Goal: Information Seeking & Learning: Find specific fact

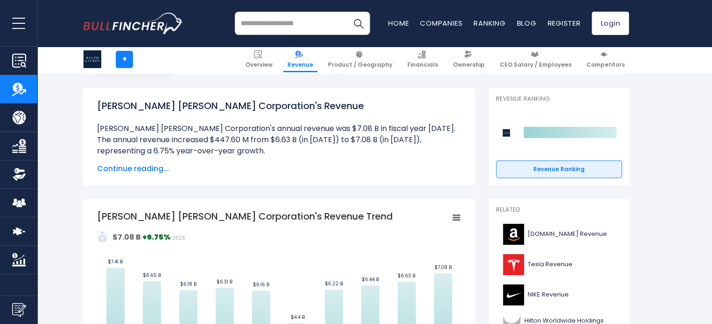
scroll to position [86, 0]
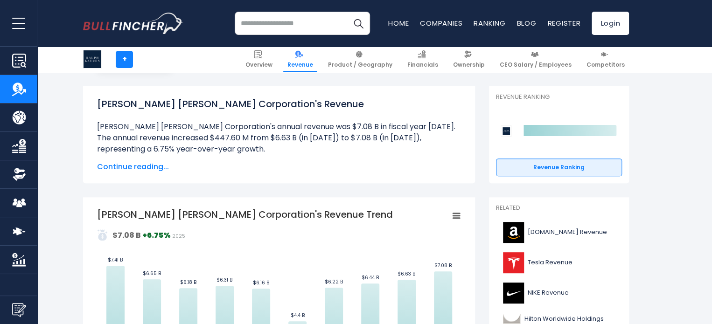
click at [405, 140] on li "[PERSON_NAME] [PERSON_NAME] Corporation's annual revenue was $7.08 B in fiscal …" at bounding box center [279, 138] width 364 height 34
click at [130, 161] on span "Continue reading..." at bounding box center [279, 166] width 364 height 11
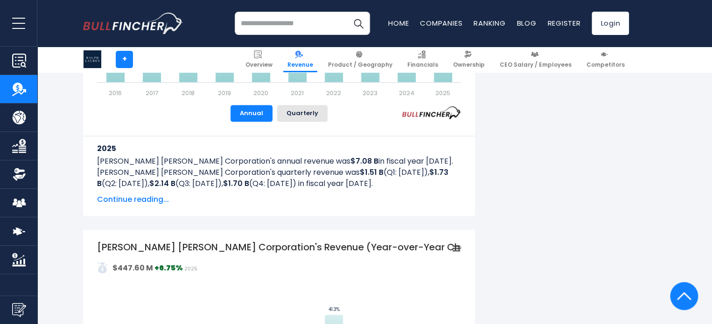
scroll to position [619, 0]
click at [161, 199] on span "Continue reading..." at bounding box center [279, 199] width 364 height 11
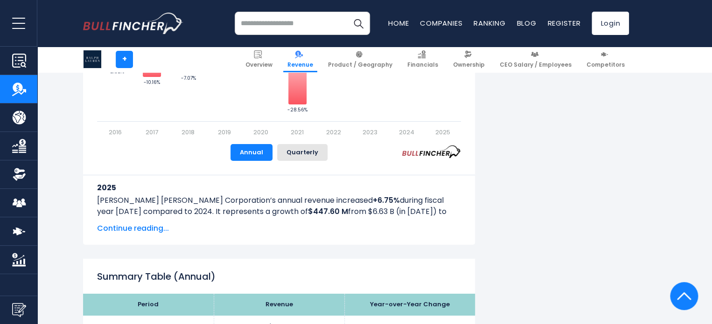
scroll to position [1495, 0]
click at [130, 227] on span "Continue reading..." at bounding box center [279, 228] width 364 height 11
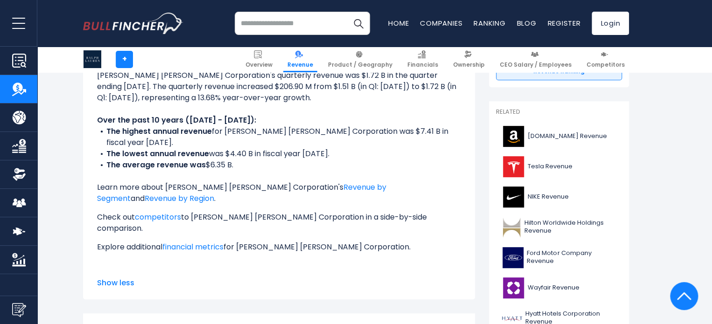
scroll to position [177, 0]
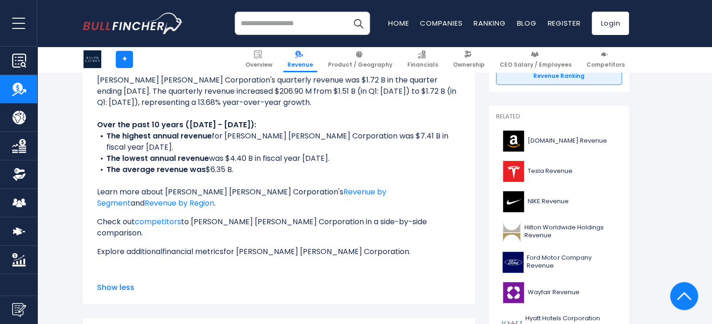
click at [201, 246] on link "financial metrics" at bounding box center [192, 251] width 61 height 11
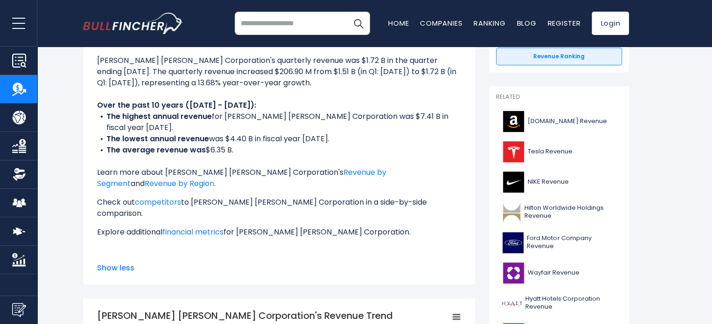
scroll to position [0, 0]
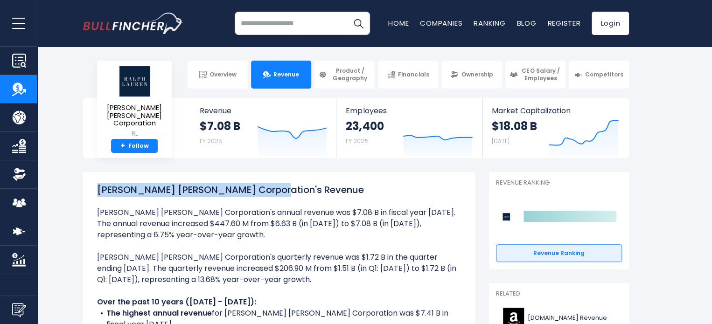
drag, startPoint x: 297, startPoint y: 191, endPoint x: 86, endPoint y: 195, distance: 211.5
click at [86, 195] on div "[PERSON_NAME] [PERSON_NAME] Corporation's Revenue [PERSON_NAME] [PERSON_NAME] C…" at bounding box center [279, 326] width 392 height 309
copy h1 "[PERSON_NAME] [PERSON_NAME] Corporation's Revenue"
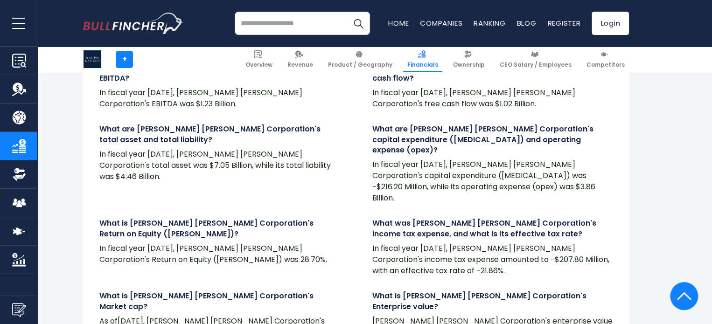
scroll to position [2337, 0]
